Goal: Information Seeking & Learning: Compare options

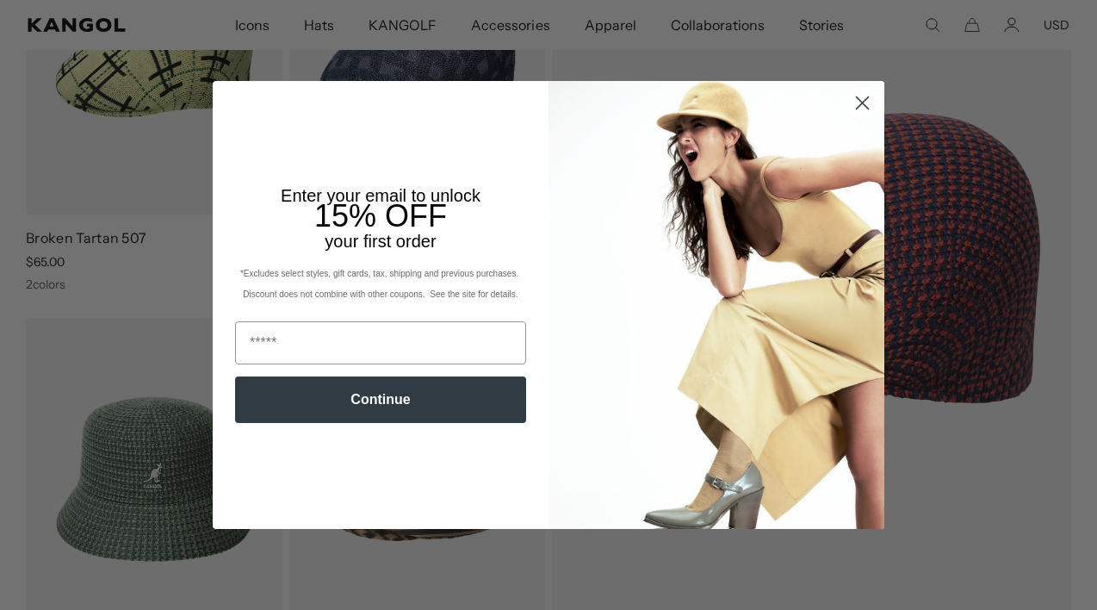
scroll to position [0, 355]
click at [376, 353] on input "Email" at bounding box center [380, 342] width 291 height 43
type input "**********"
click at [375, 416] on button "Continue" at bounding box center [380, 399] width 291 height 47
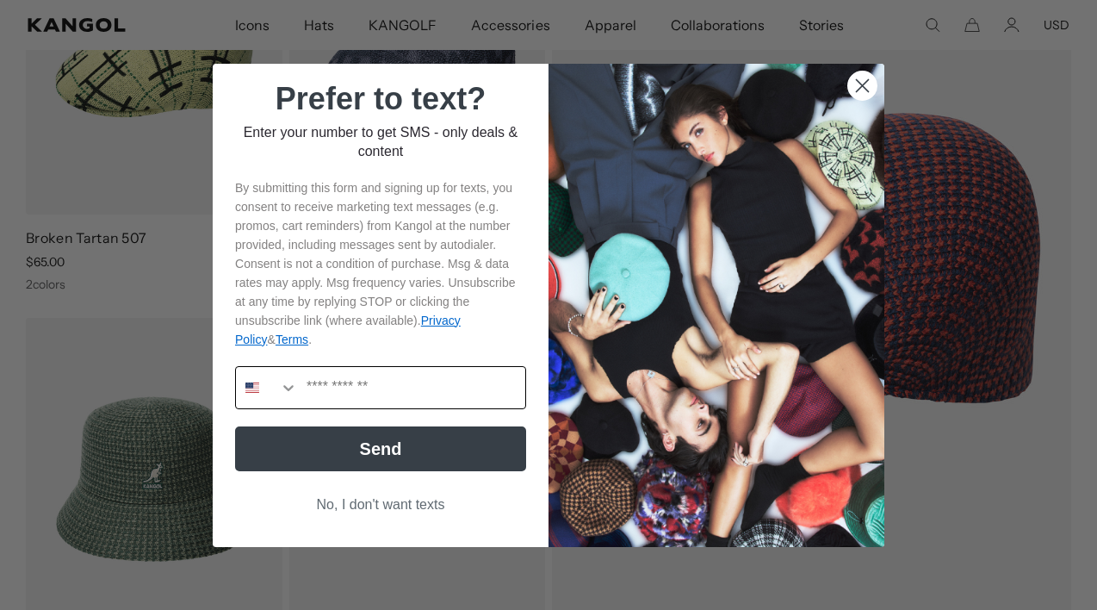
scroll to position [0, 355]
click button "No, I don't want texts"
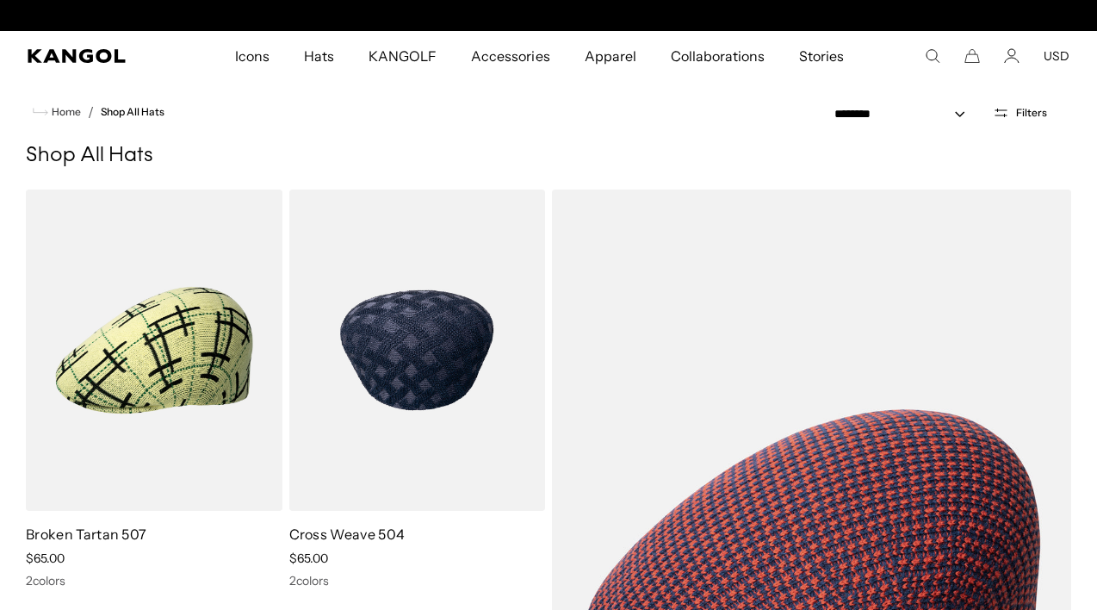
scroll to position [0, 0]
click img
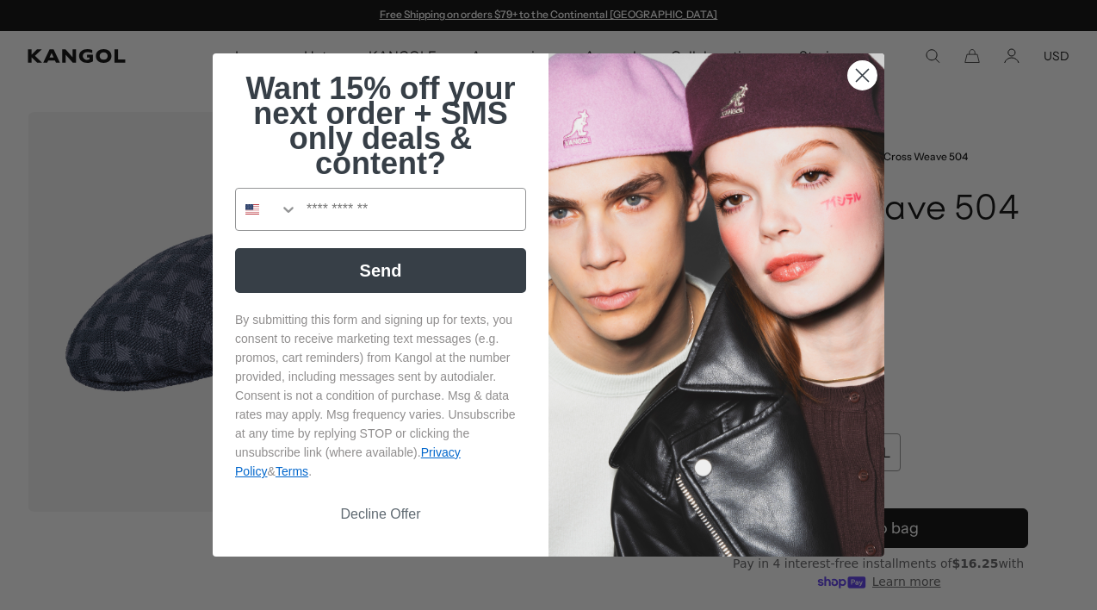
click at [871, 61] on circle "Close dialog" at bounding box center [863, 75] width 28 height 28
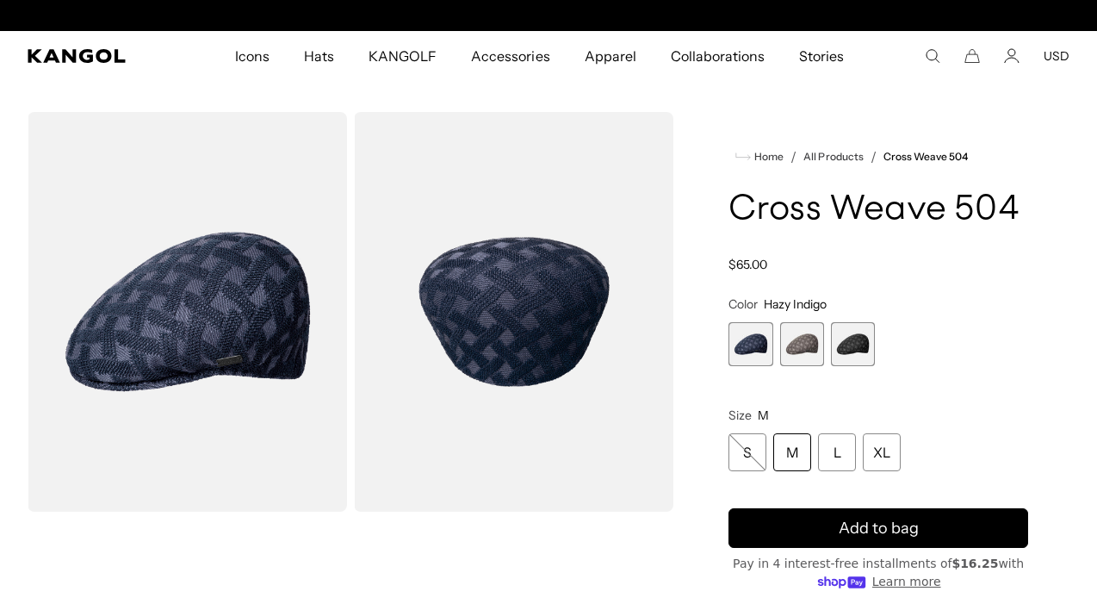
click at [804, 335] on span "2 of 3" at bounding box center [802, 344] width 44 height 44
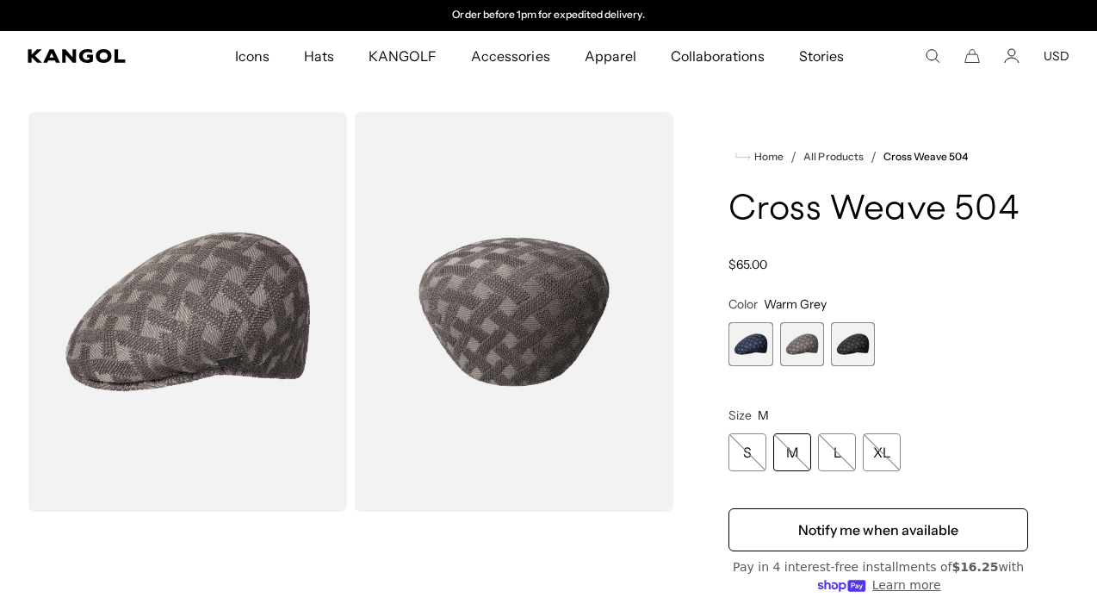
click at [853, 346] on span "3 of 3" at bounding box center [853, 344] width 44 height 44
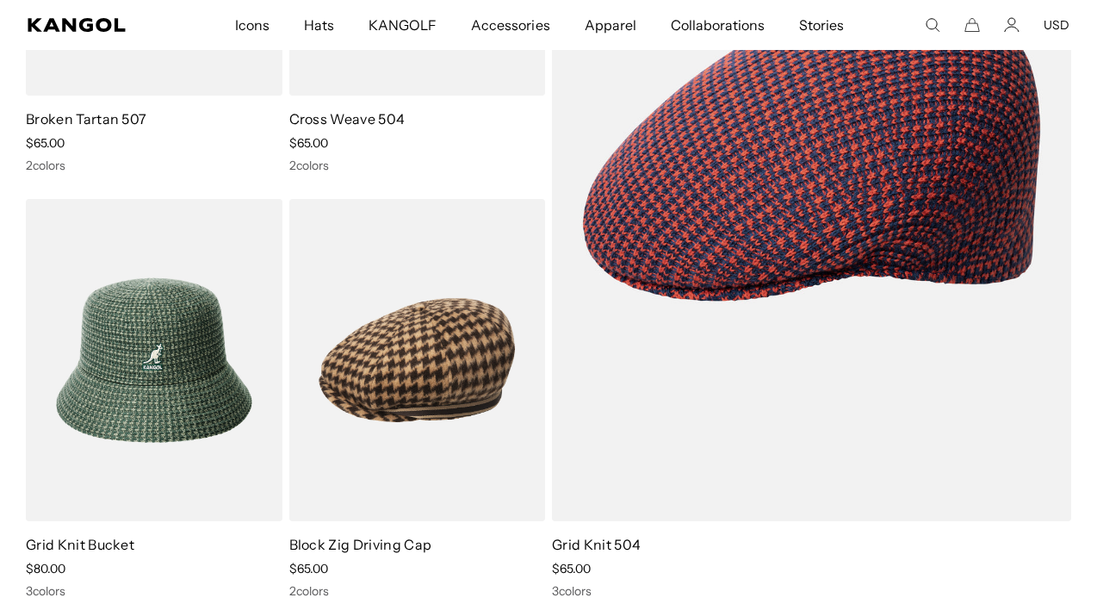
scroll to position [413, 0]
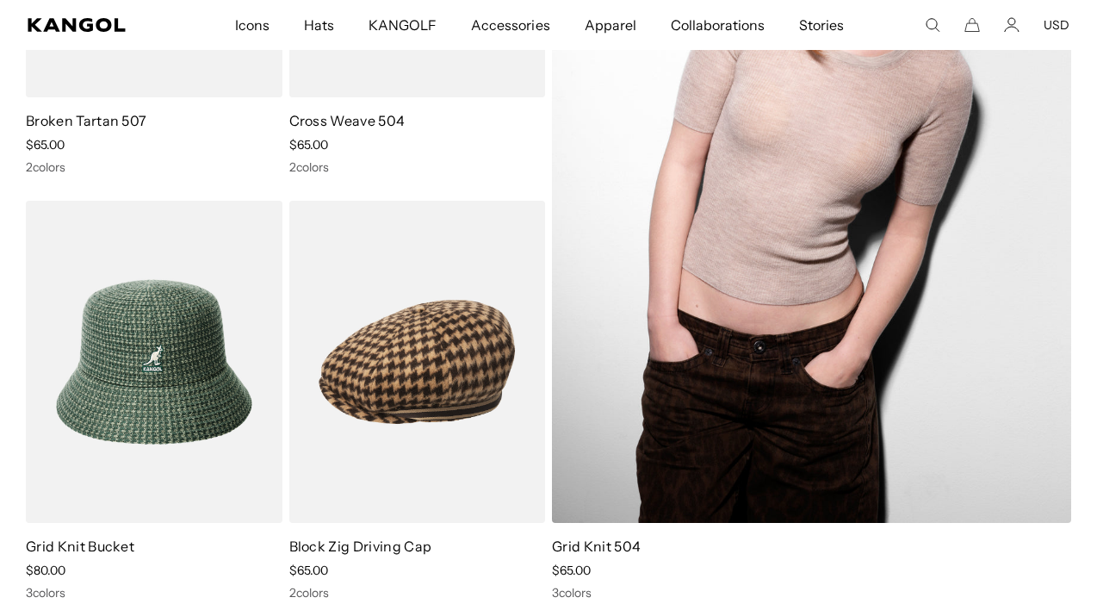
click at [707, 312] on img at bounding box center [811, 149] width 519 height 747
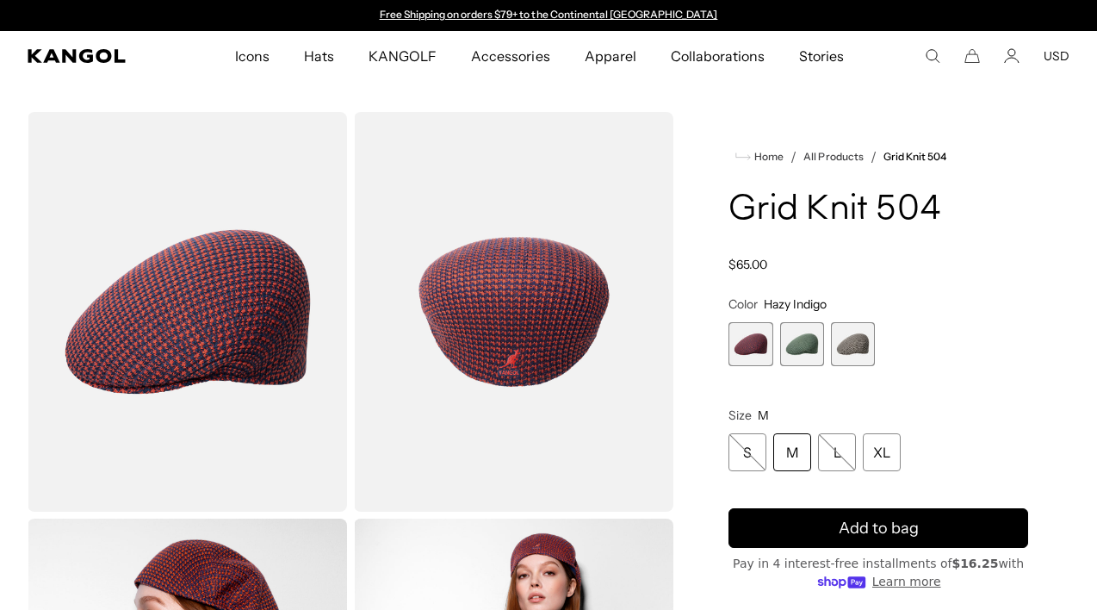
click at [809, 345] on span "2 of 3" at bounding box center [802, 344] width 44 height 44
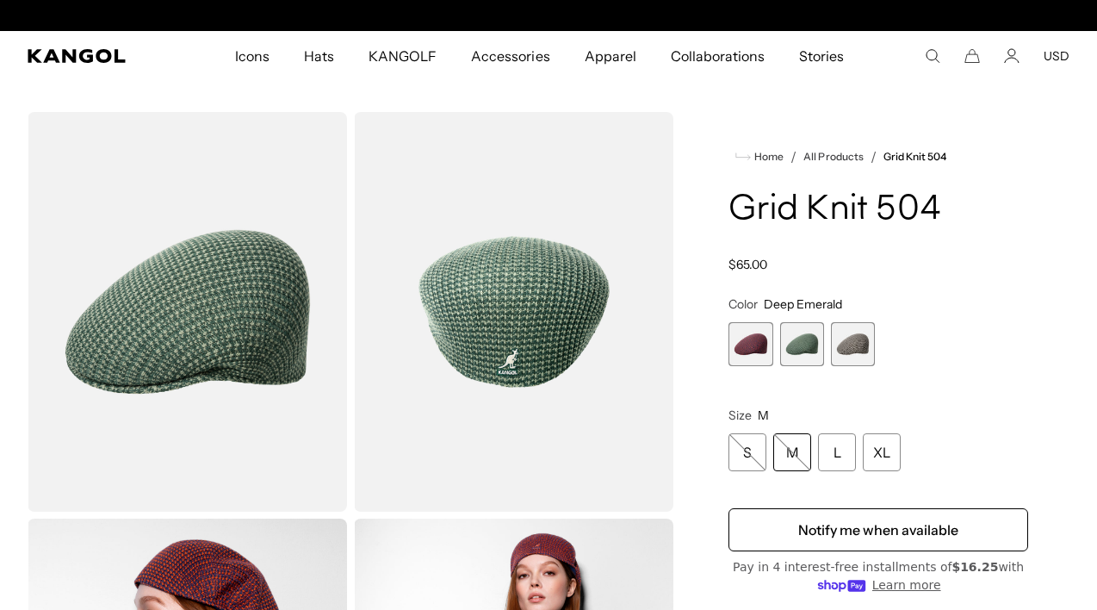
scroll to position [0, 355]
click at [854, 341] on span "3 of 3" at bounding box center [853, 344] width 44 height 44
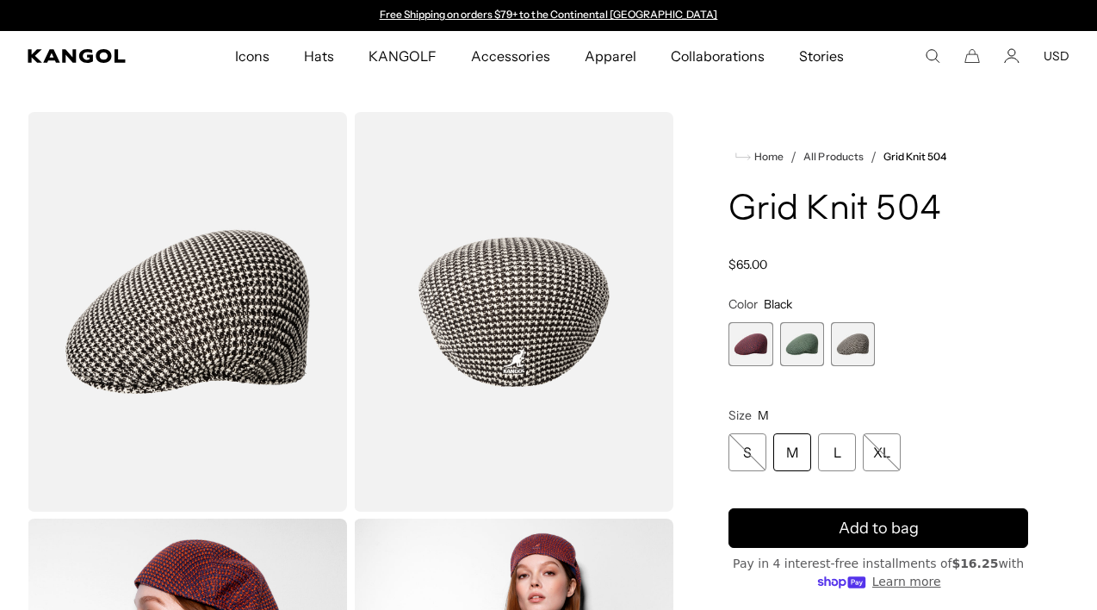
click at [206, 188] on img "Gallery Viewer" at bounding box center [188, 312] width 320 height 400
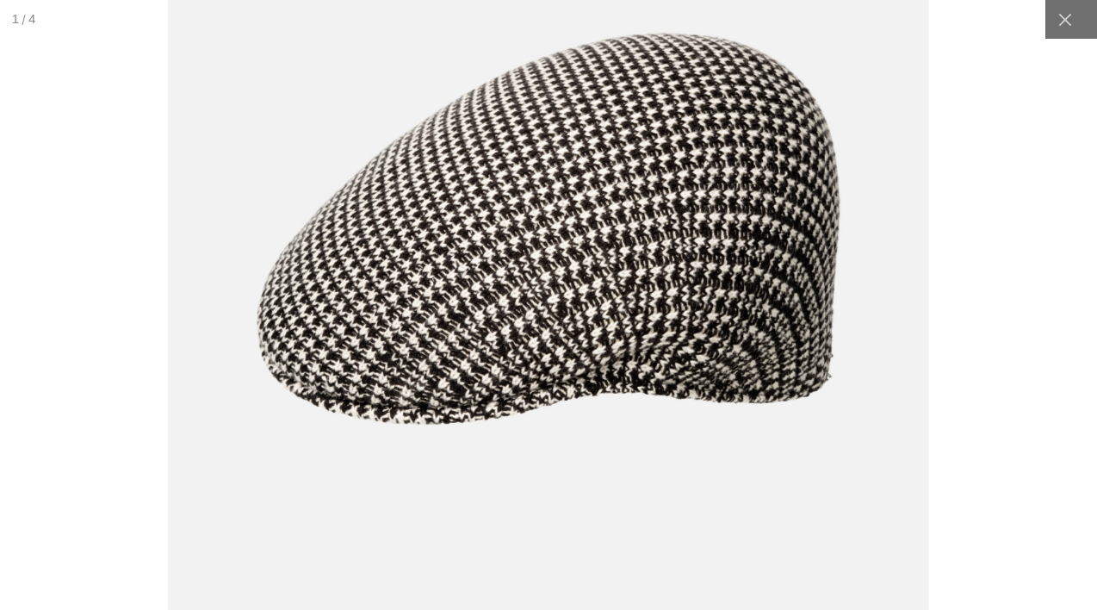
scroll to position [0, 355]
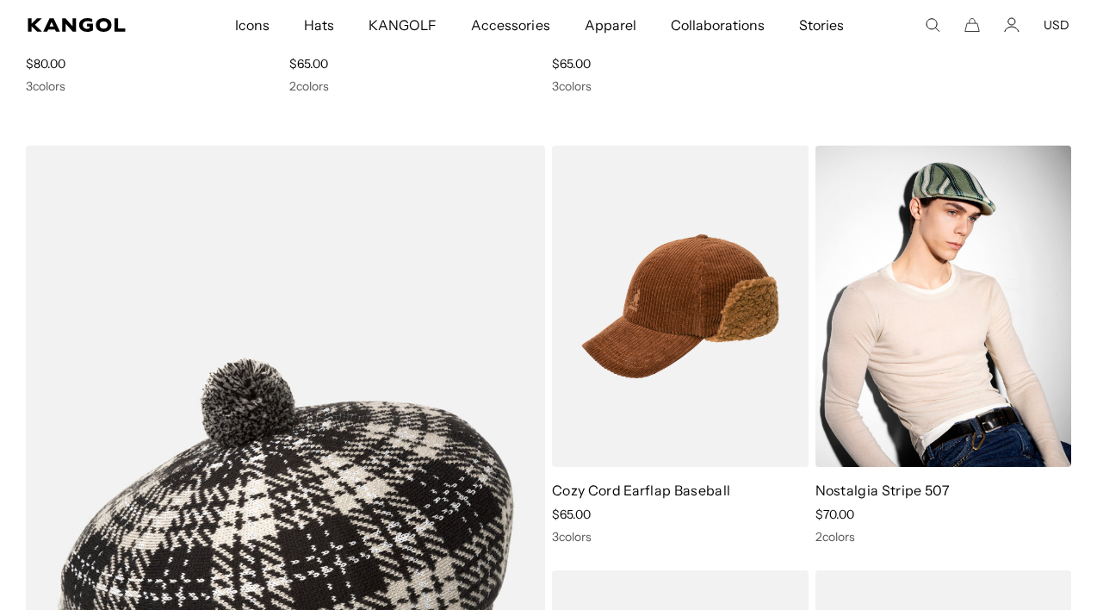
scroll to position [0, 355]
click at [951, 337] on img at bounding box center [944, 306] width 257 height 321
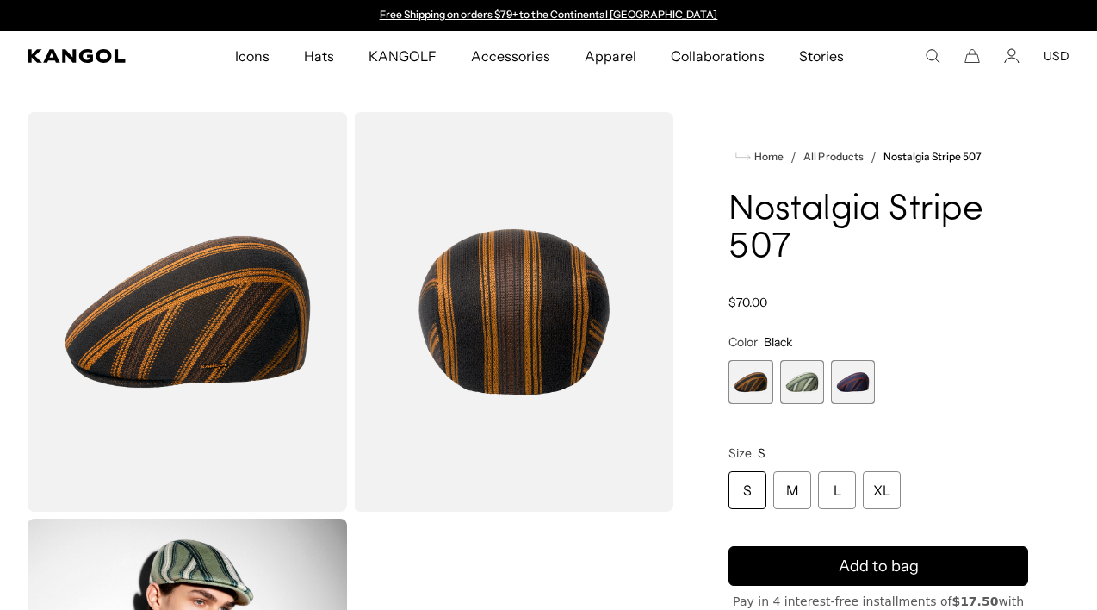
click at [755, 379] on span "1 of 3" at bounding box center [751, 382] width 44 height 44
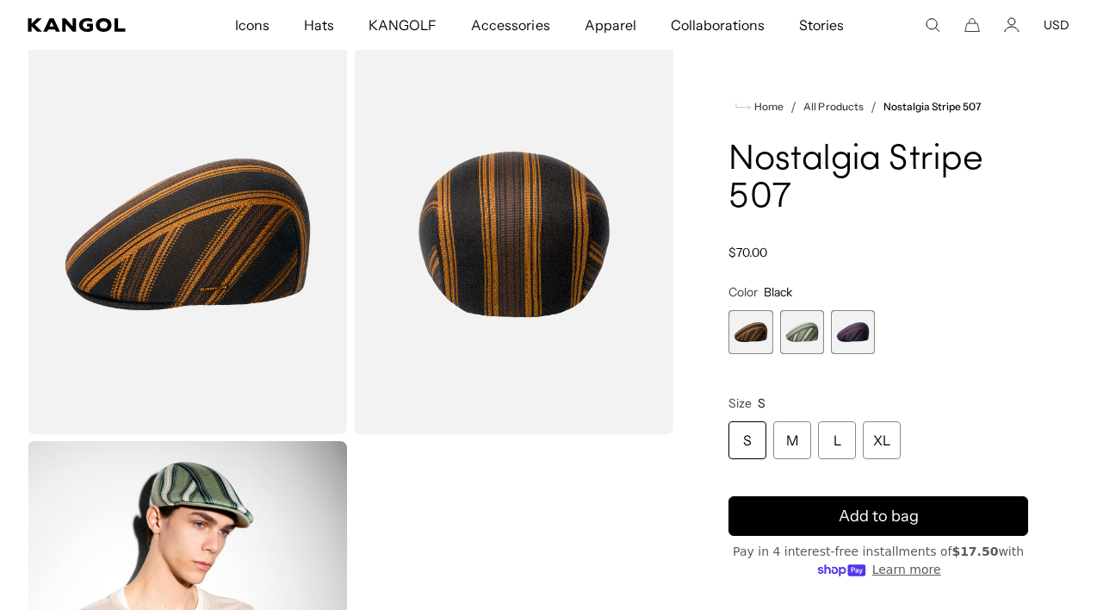
click at [859, 331] on span "3 of 3" at bounding box center [853, 332] width 44 height 44
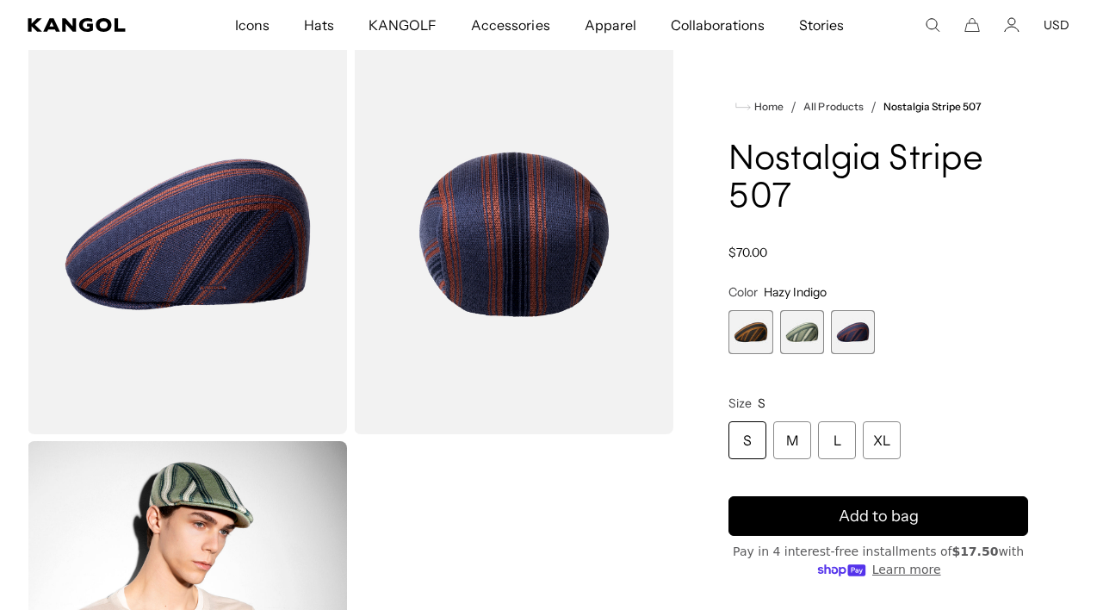
click at [810, 327] on span "2 of 3" at bounding box center [802, 332] width 44 height 44
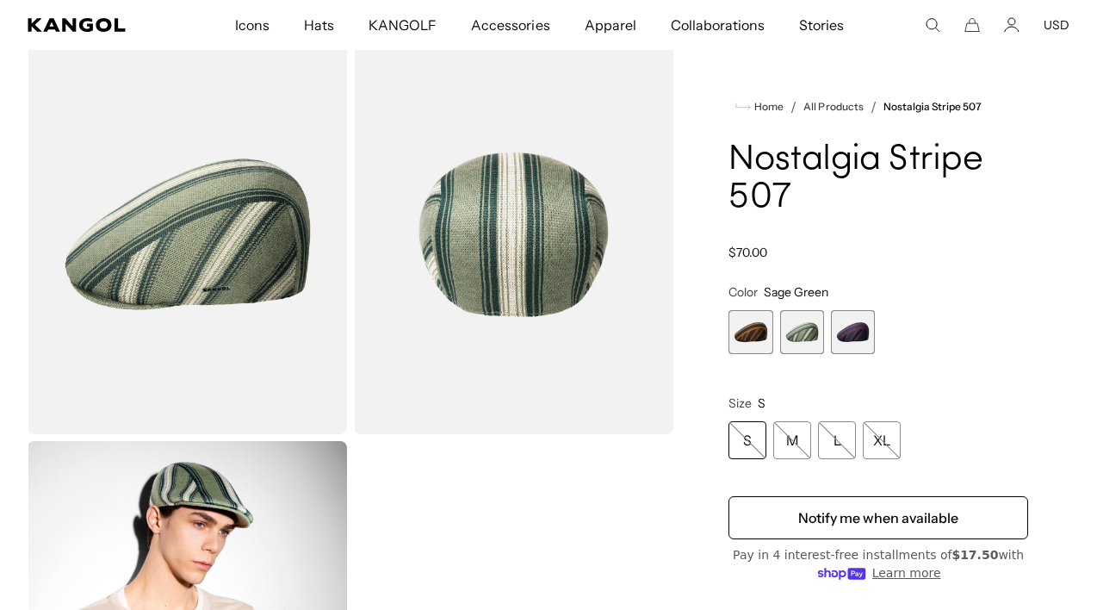
click at [736, 326] on span "1 of 3" at bounding box center [751, 332] width 44 height 44
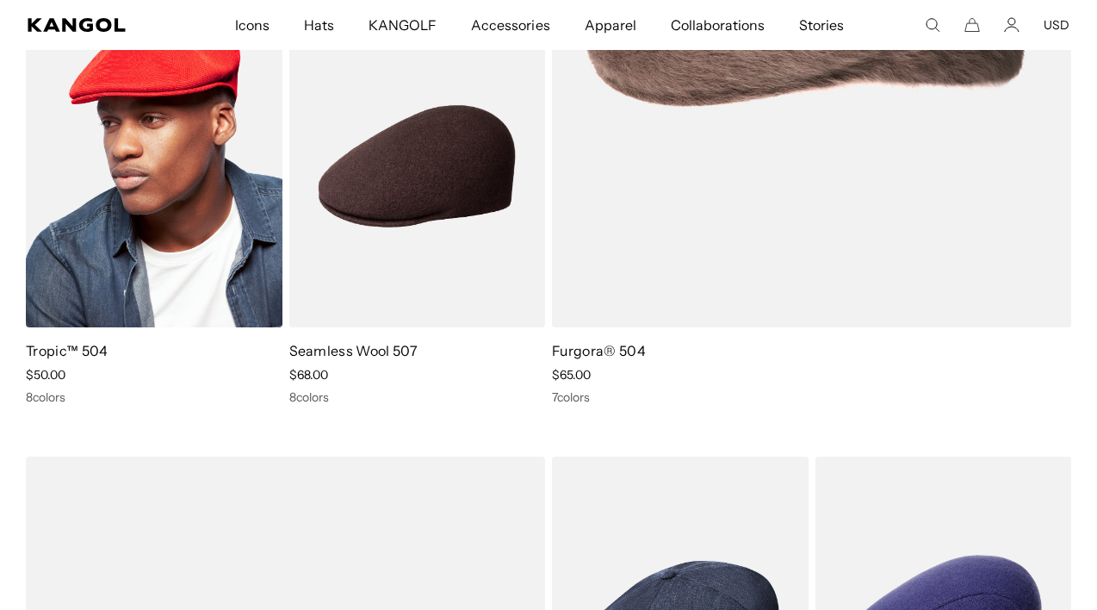
scroll to position [5768, 0]
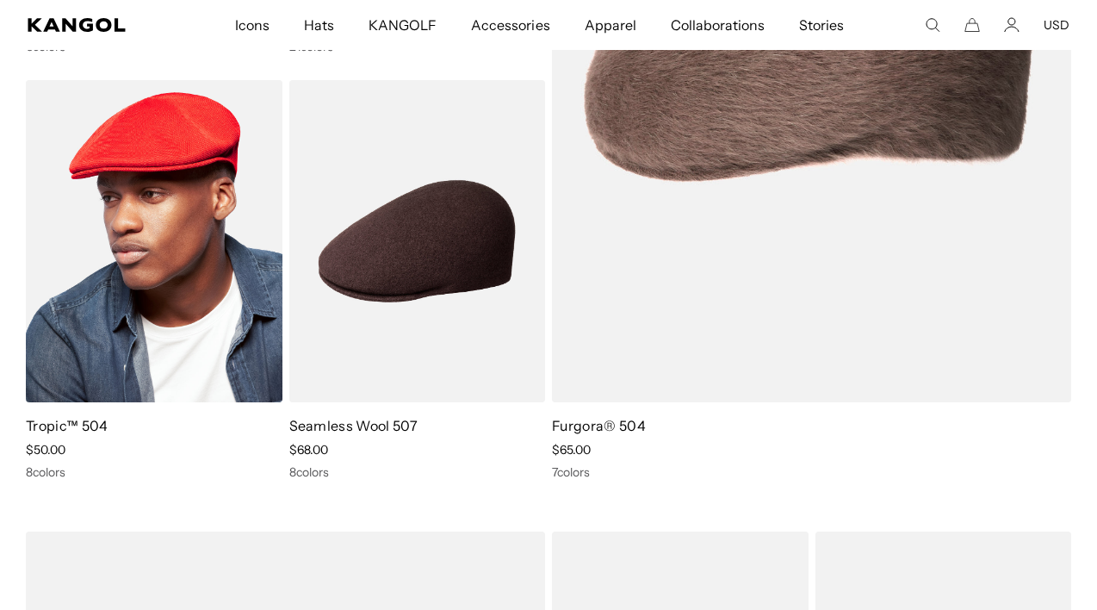
click at [124, 263] on img at bounding box center [154, 240] width 257 height 321
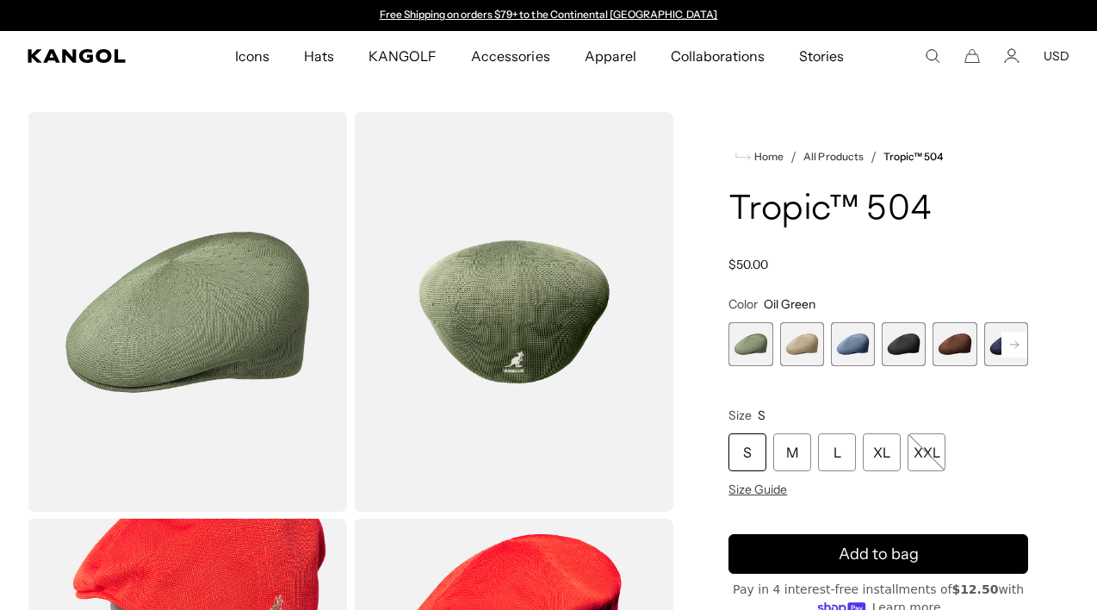
click at [1017, 351] on rect at bounding box center [1015, 345] width 26 height 26
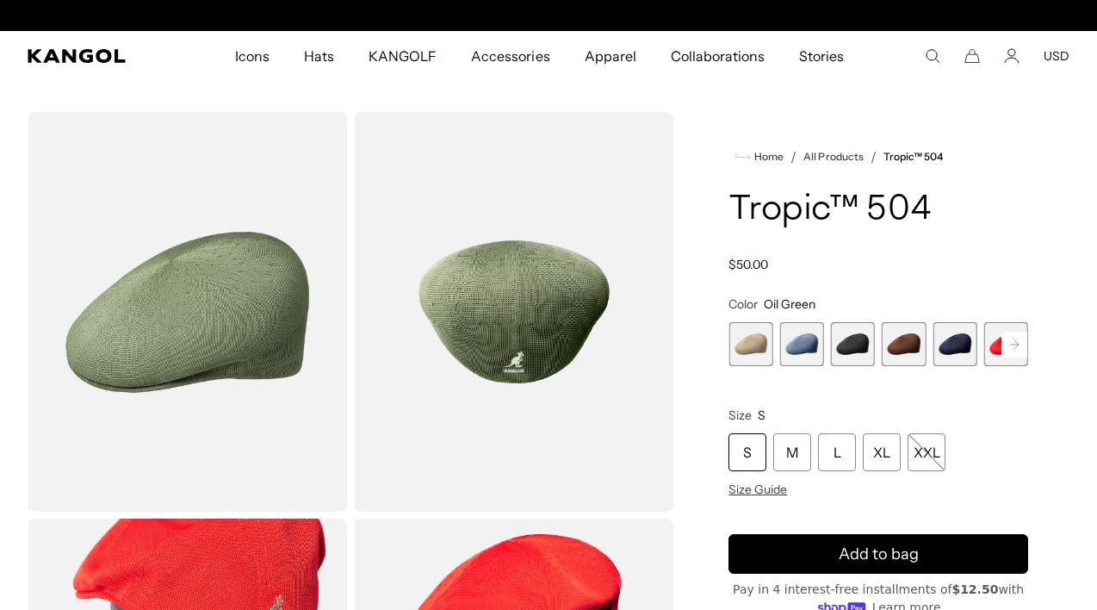
scroll to position [0, 355]
click at [1018, 350] on rect at bounding box center [1015, 345] width 26 height 26
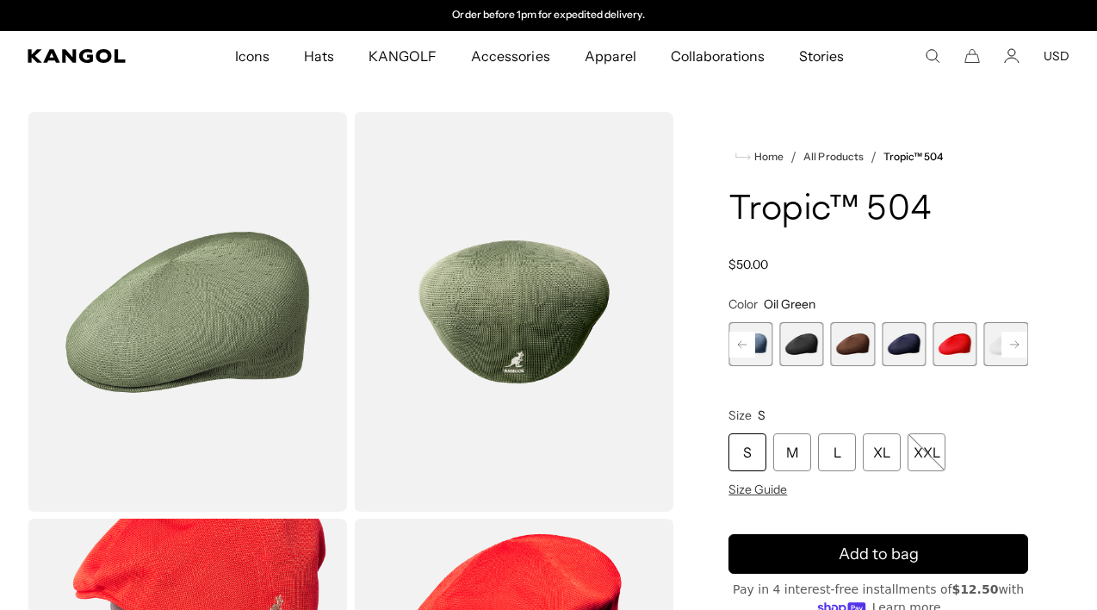
click at [1018, 350] on rect at bounding box center [1015, 345] width 26 height 26
click at [1018, 350] on div "Previous Next Oil Green Variant sold out or unavailable Beige Variant sold out …" at bounding box center [879, 344] width 300 height 44
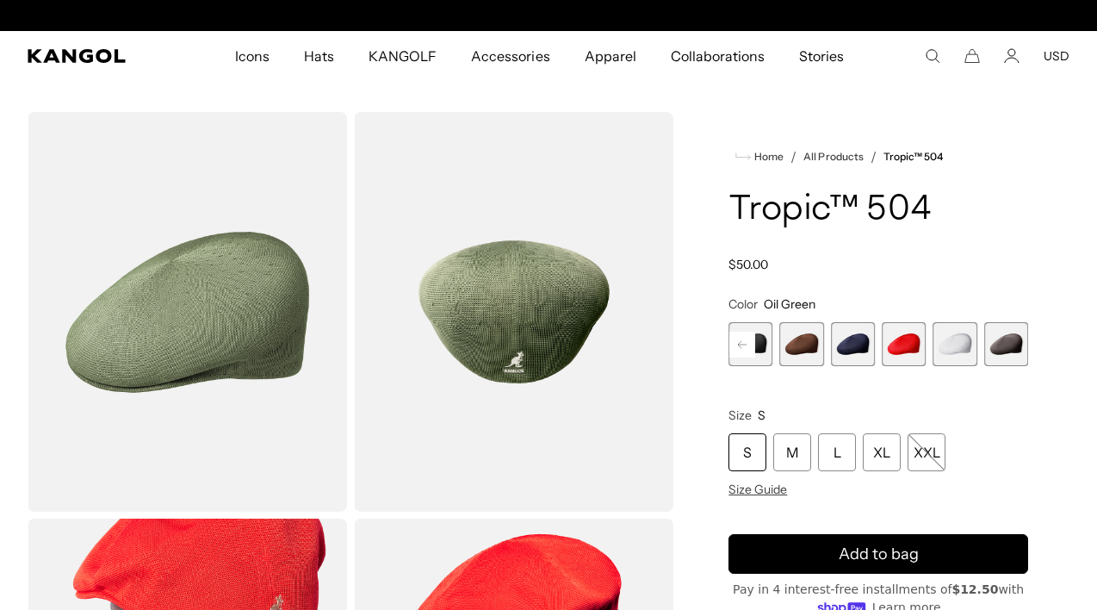
scroll to position [0, 0]
click at [762, 335] on span "4 of 9" at bounding box center [751, 344] width 44 height 44
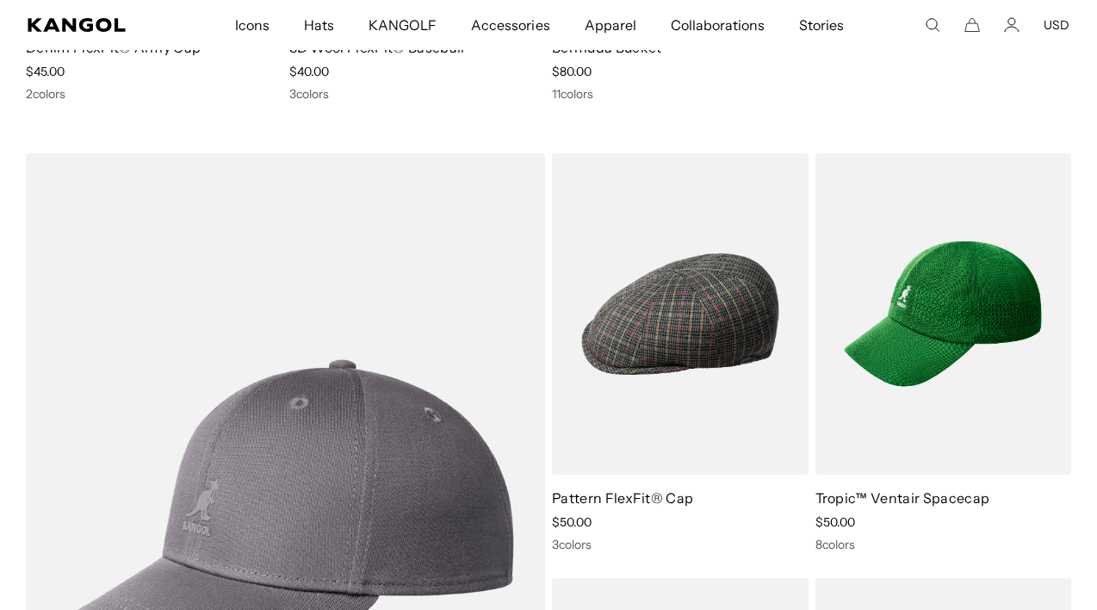
scroll to position [7900, 0]
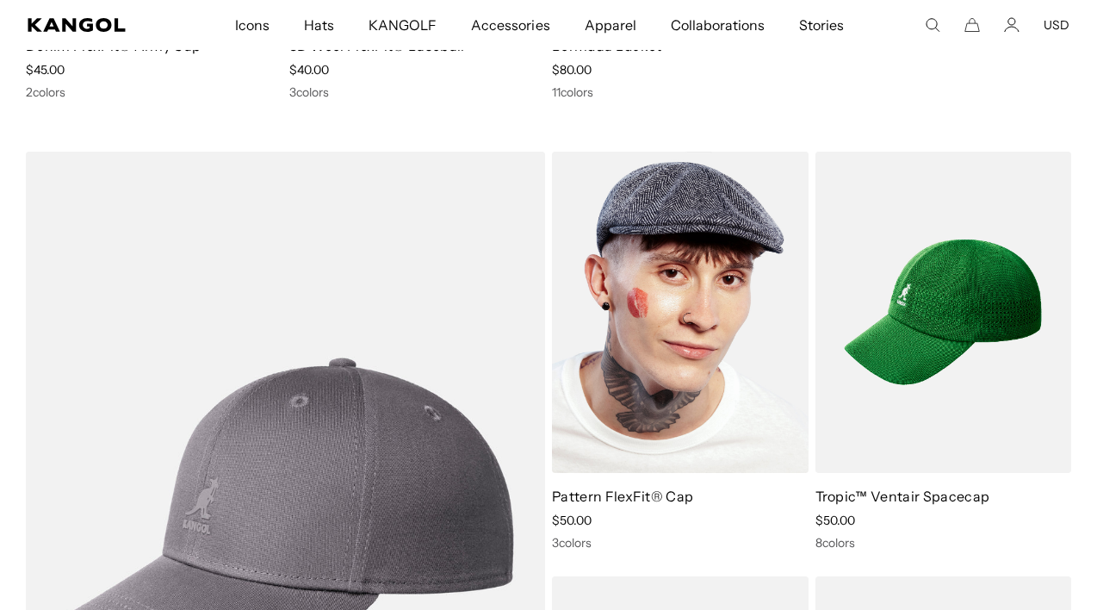
click at [627, 379] on img at bounding box center [680, 312] width 257 height 321
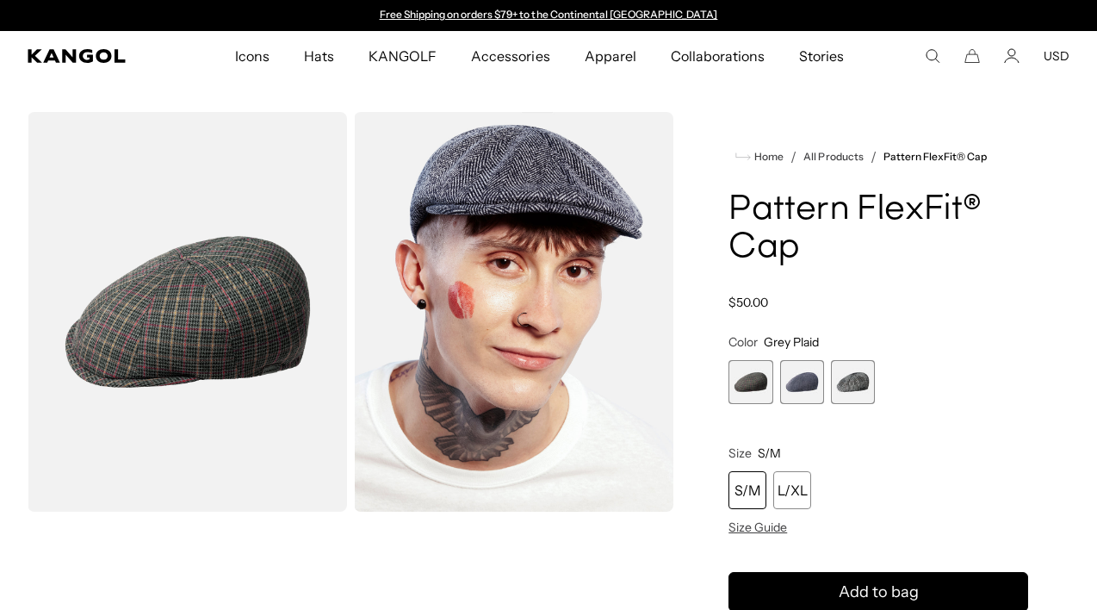
click at [799, 365] on span "2 of 3" at bounding box center [802, 382] width 44 height 44
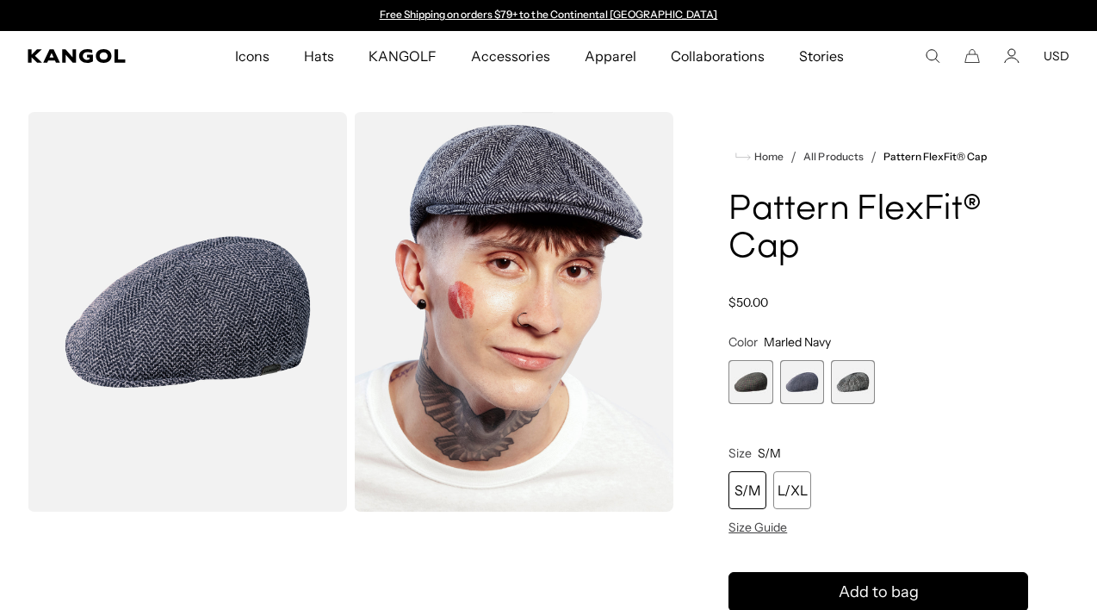
click at [863, 399] on span "3 of 3" at bounding box center [853, 382] width 44 height 44
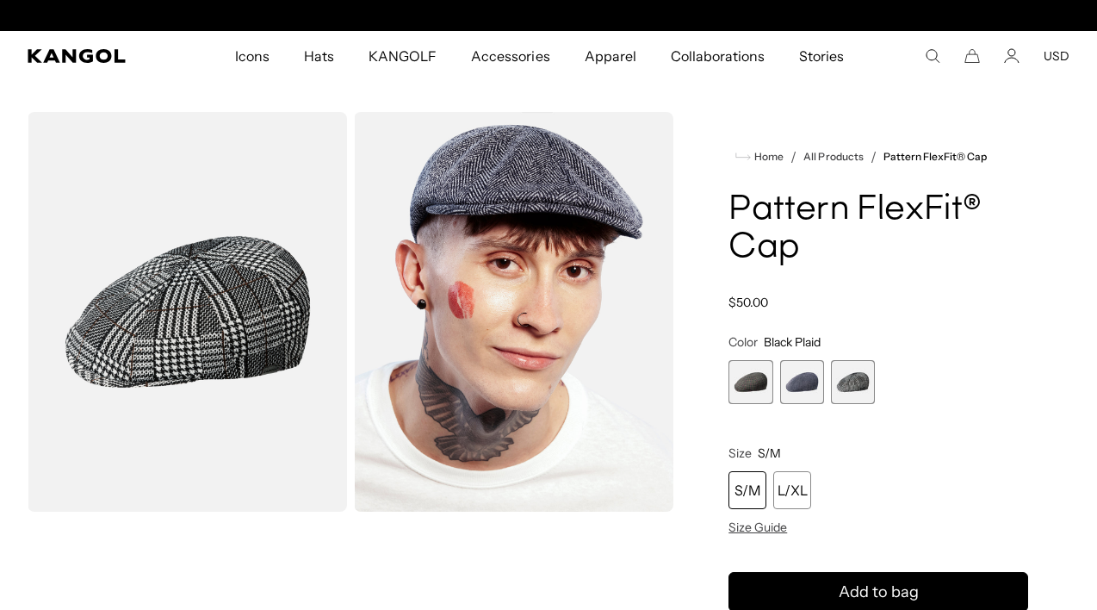
scroll to position [0, 355]
click at [743, 375] on span "1 of 3" at bounding box center [751, 382] width 44 height 44
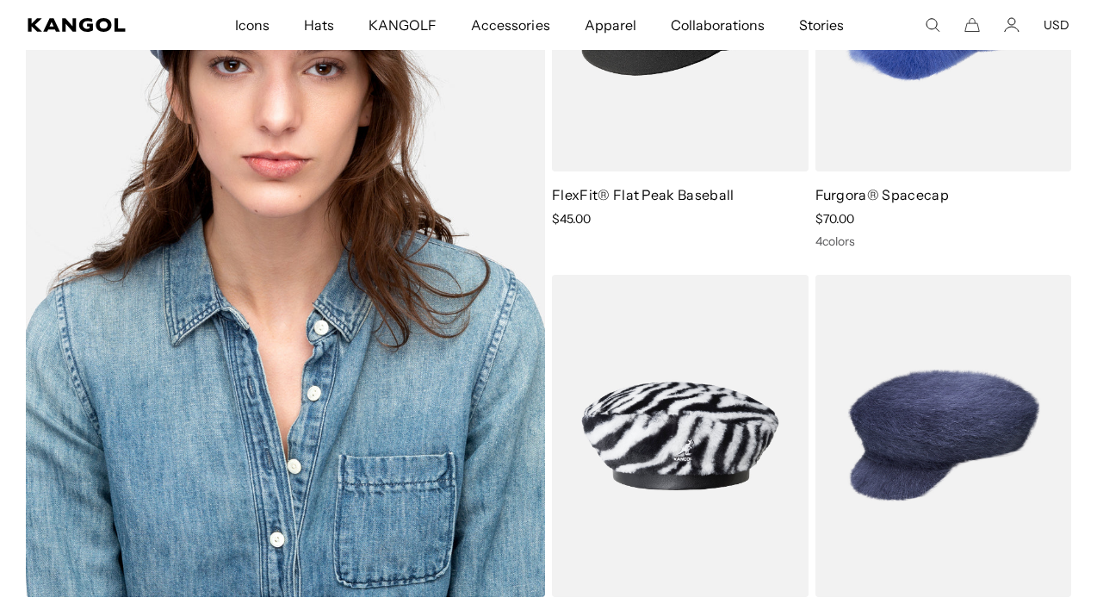
scroll to position [13459, 0]
click at [195, 294] on img at bounding box center [285, 222] width 519 height 747
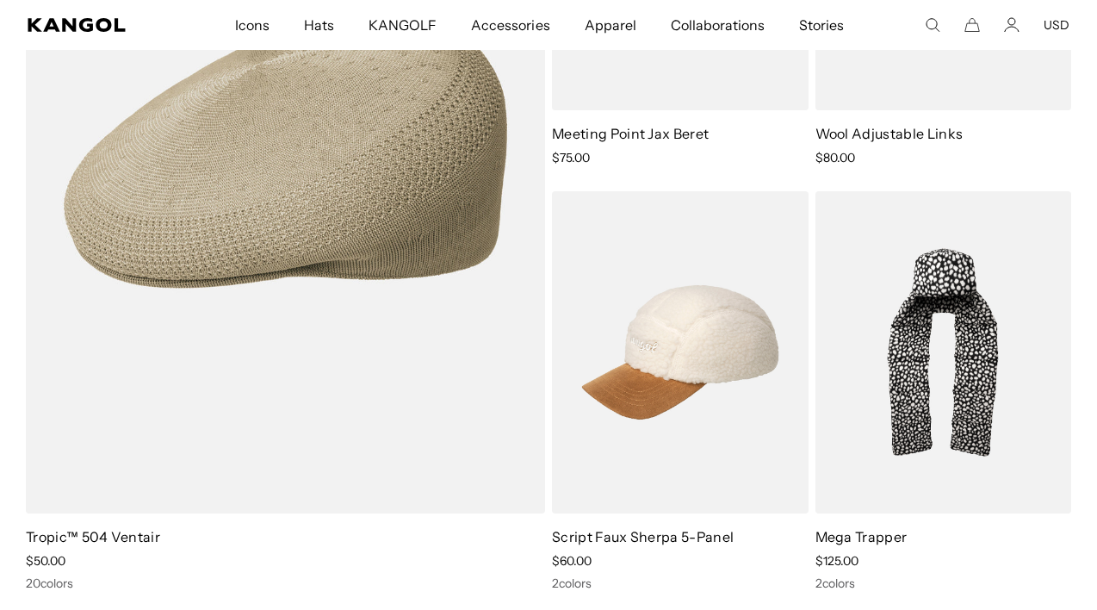
scroll to position [0, 355]
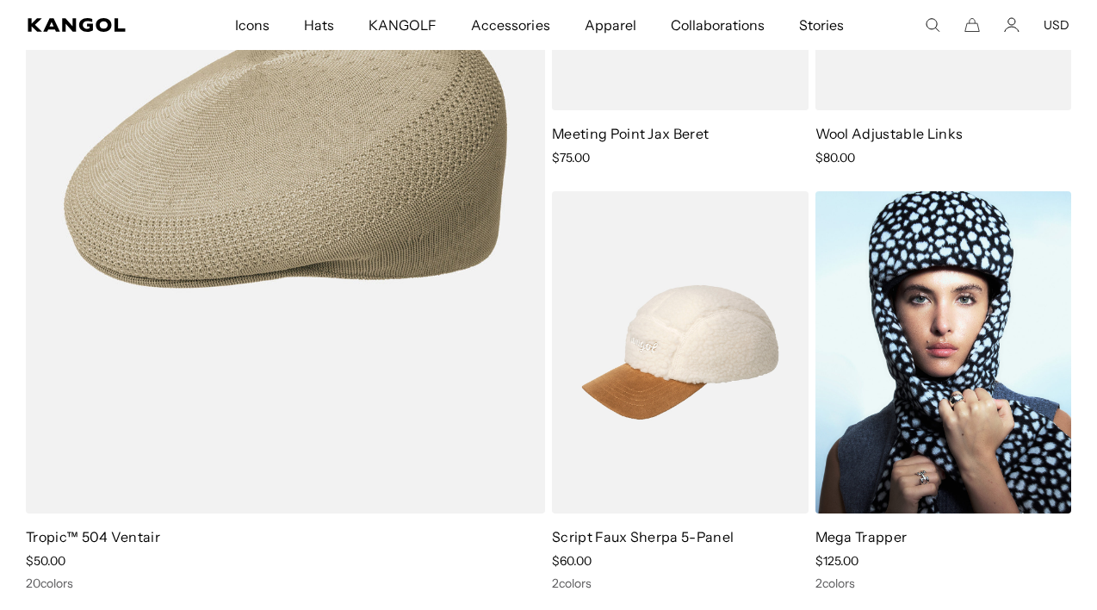
click at [971, 365] on img at bounding box center [944, 351] width 257 height 321
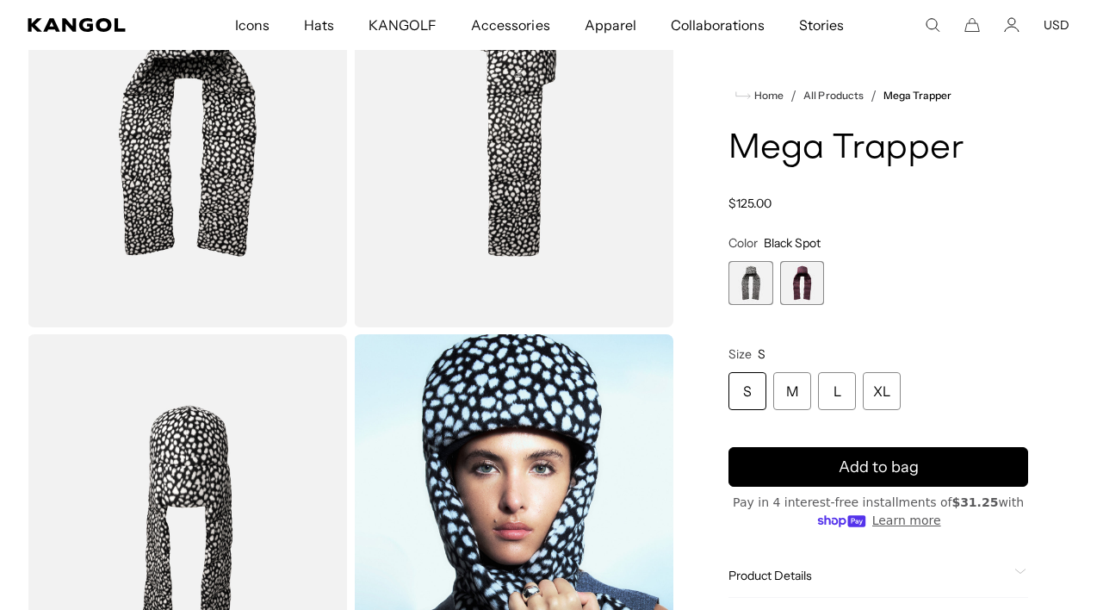
click at [749, 283] on span "1 of 2" at bounding box center [751, 283] width 44 height 44
click at [799, 289] on span "2 of 2" at bounding box center [802, 283] width 44 height 44
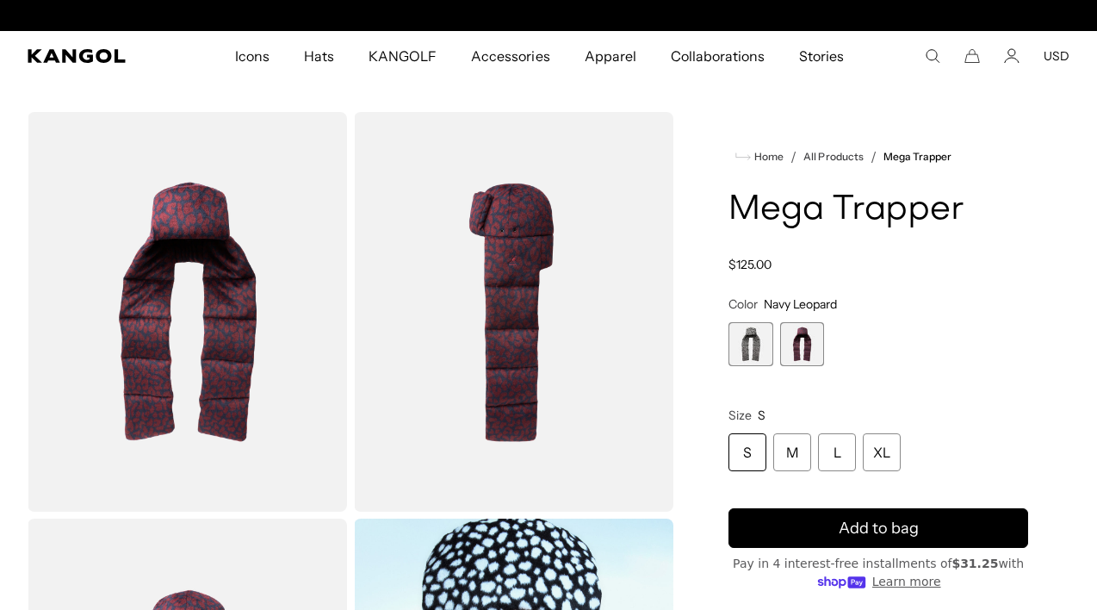
scroll to position [0, 355]
click at [746, 340] on span "1 of 2" at bounding box center [751, 344] width 44 height 44
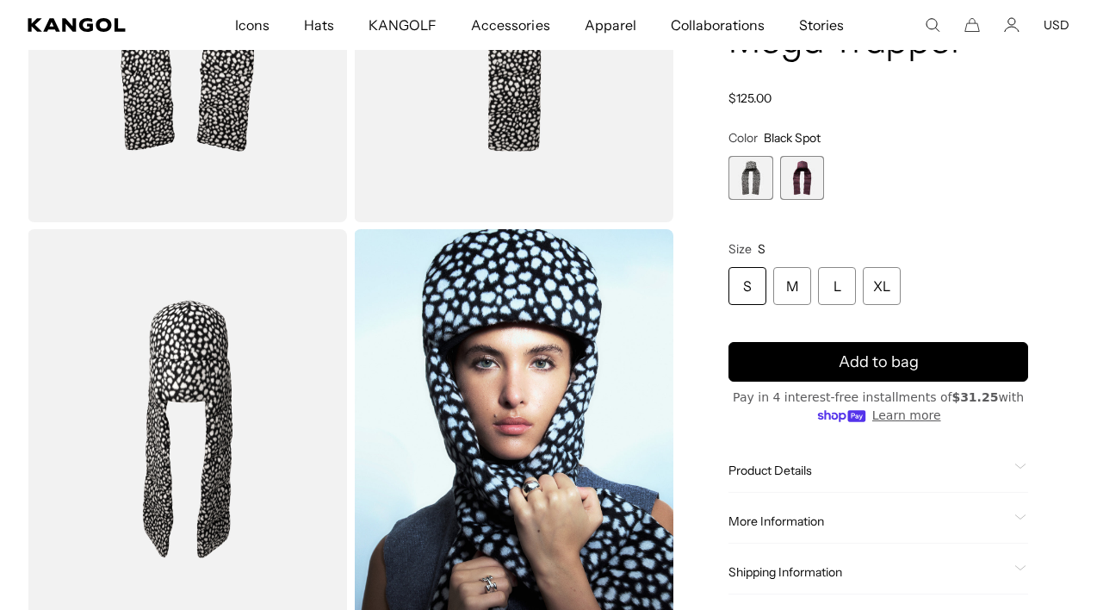
click at [1025, 457] on div "Product Details The Mega Trapper is our coziest piece yet with its extra filled…" at bounding box center [879, 471] width 300 height 44
click at [1021, 465] on icon at bounding box center [1021, 466] width 12 height 6
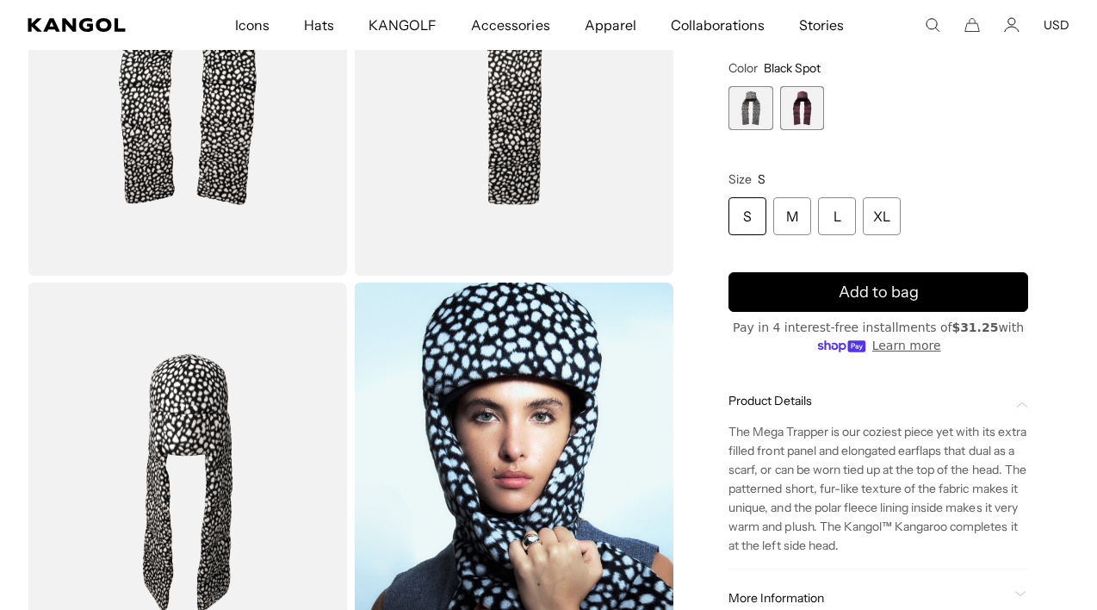
scroll to position [235, 0]
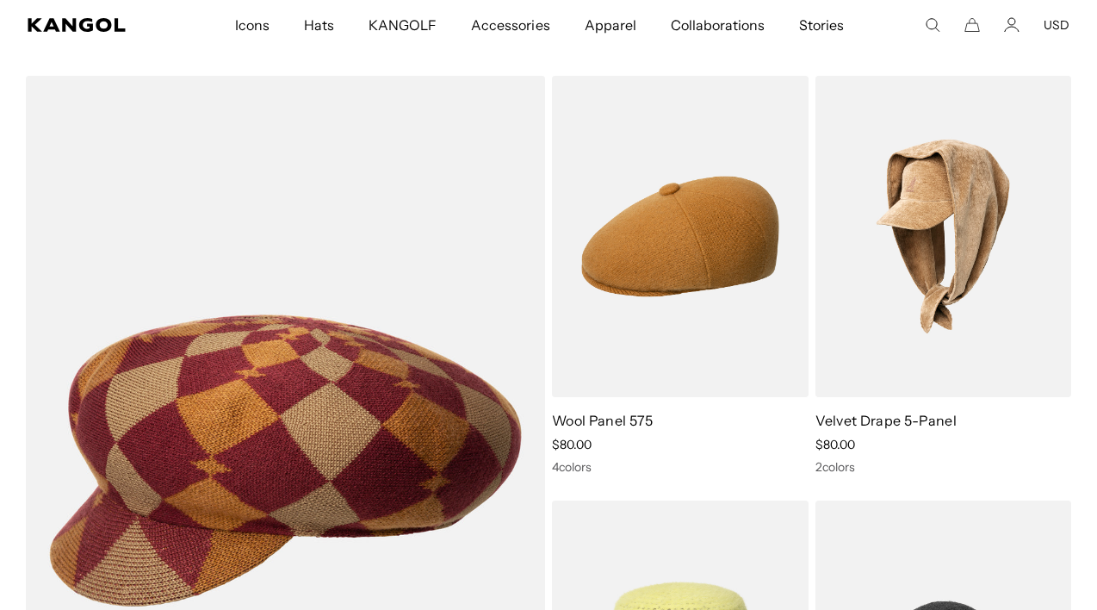
scroll to position [0, 355]
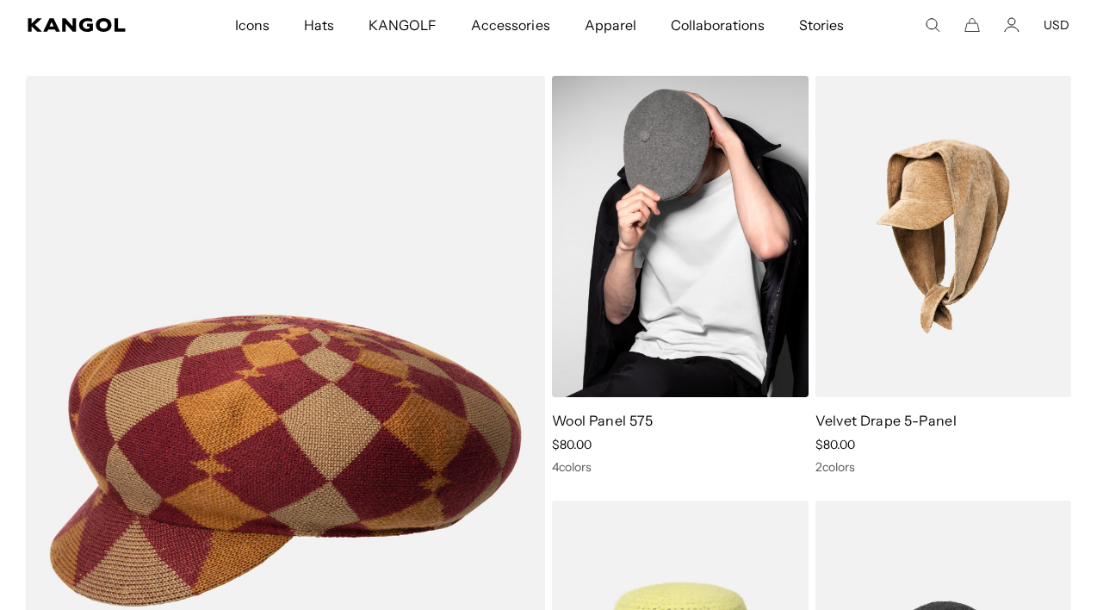
click at [725, 289] on img at bounding box center [680, 236] width 257 height 321
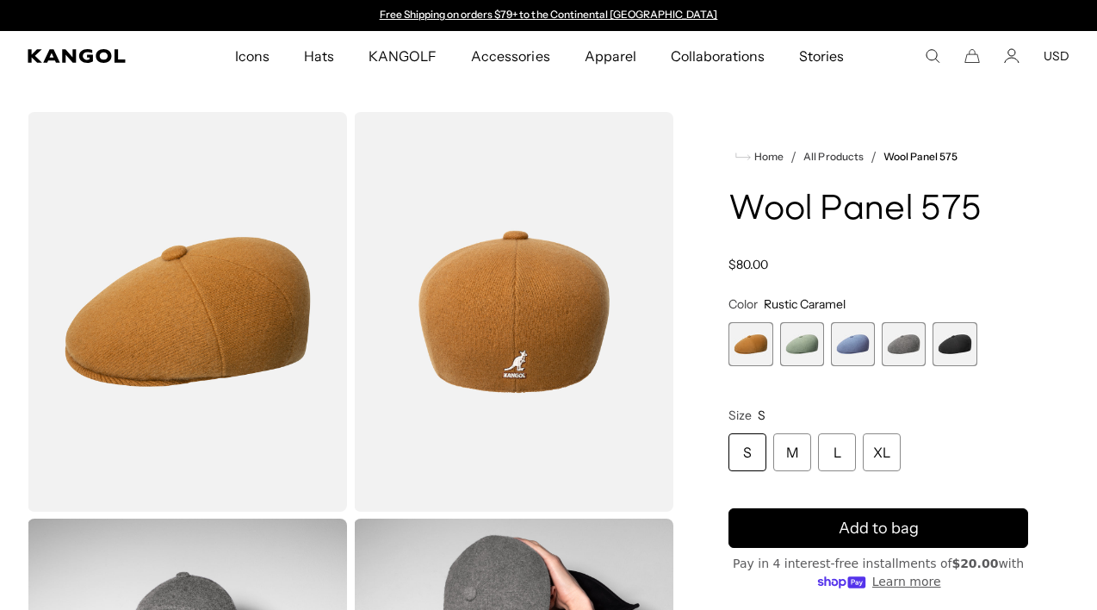
click at [811, 342] on span "2 of 5" at bounding box center [802, 344] width 44 height 44
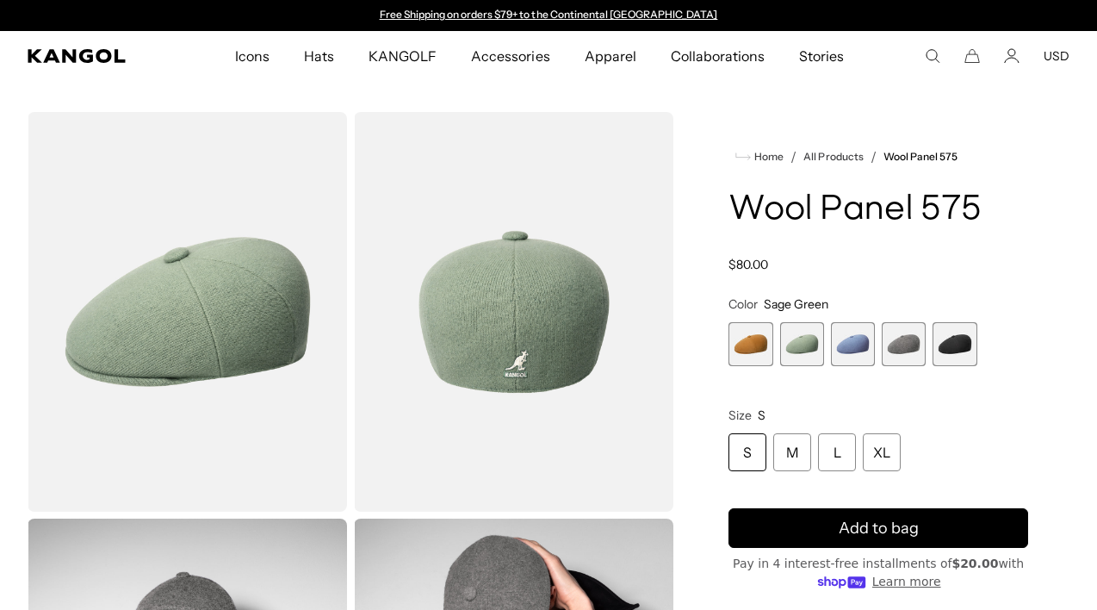
click at [948, 344] on span "5 of 5" at bounding box center [955, 344] width 44 height 44
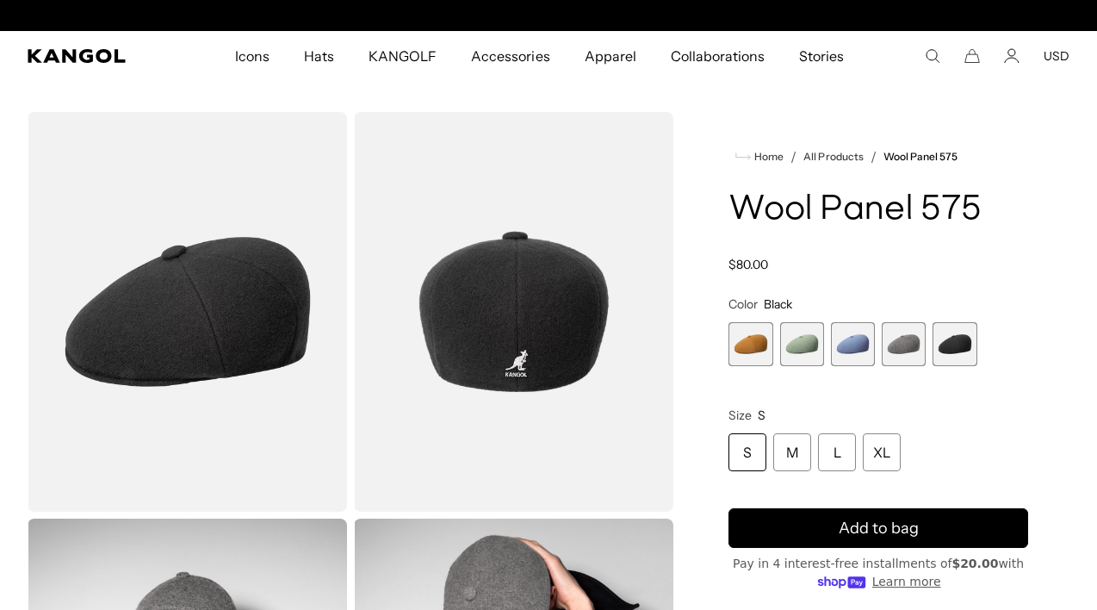
scroll to position [0, 355]
